Goal: Task Accomplishment & Management: Manage account settings

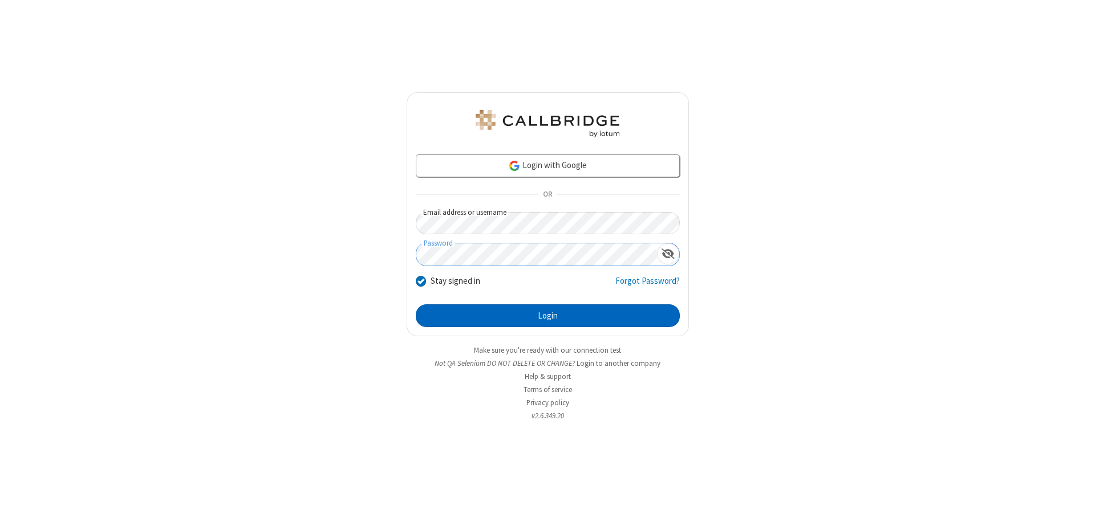
click at [547, 316] on button "Login" at bounding box center [548, 315] width 264 height 23
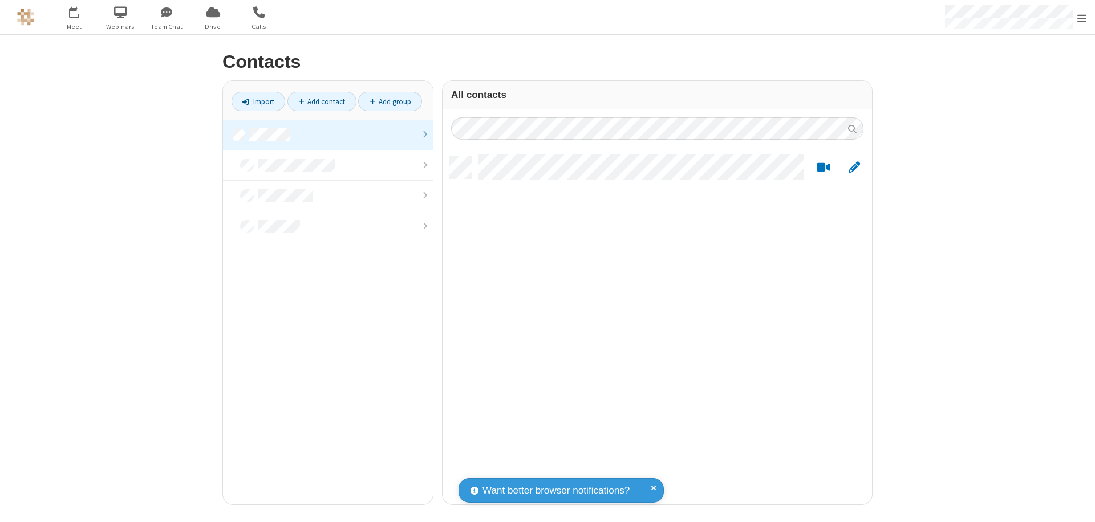
scroll to position [9, 9]
click at [328, 135] on link at bounding box center [328, 135] width 210 height 31
click at [322, 101] on link "Add contact" at bounding box center [321, 101] width 69 height 19
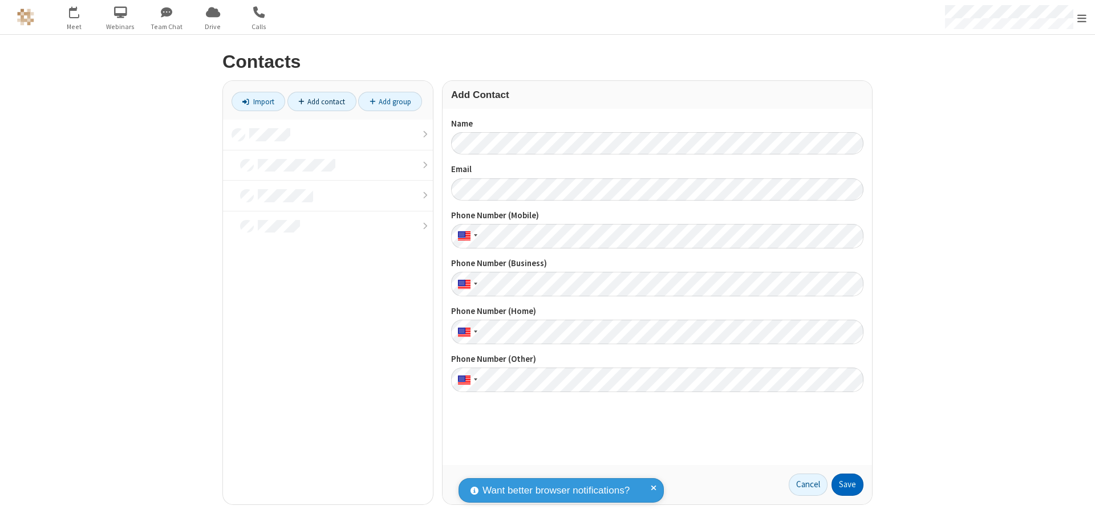
click at [847, 485] on button "Save" at bounding box center [847, 485] width 32 height 23
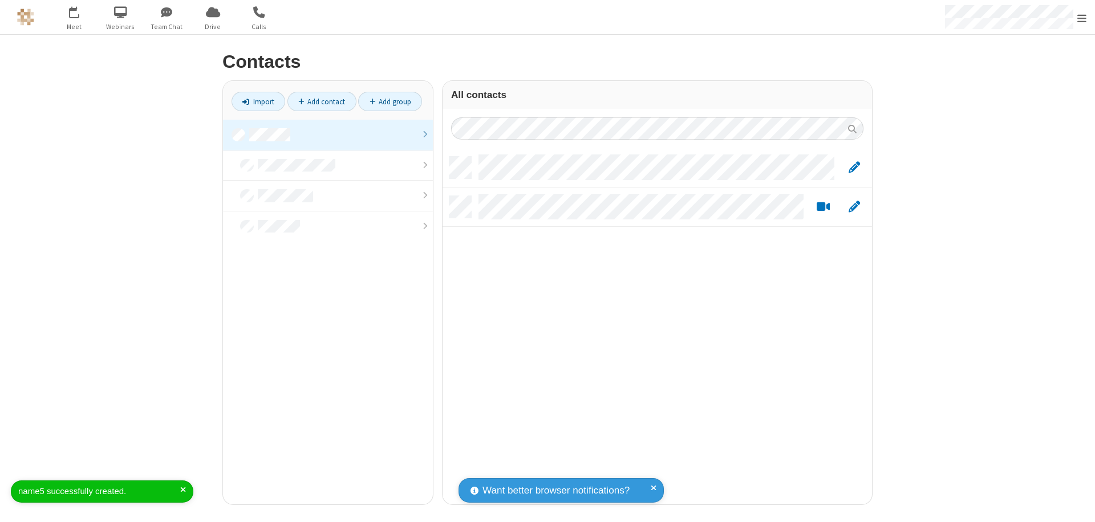
scroll to position [348, 421]
